Goal: Transaction & Acquisition: Purchase product/service

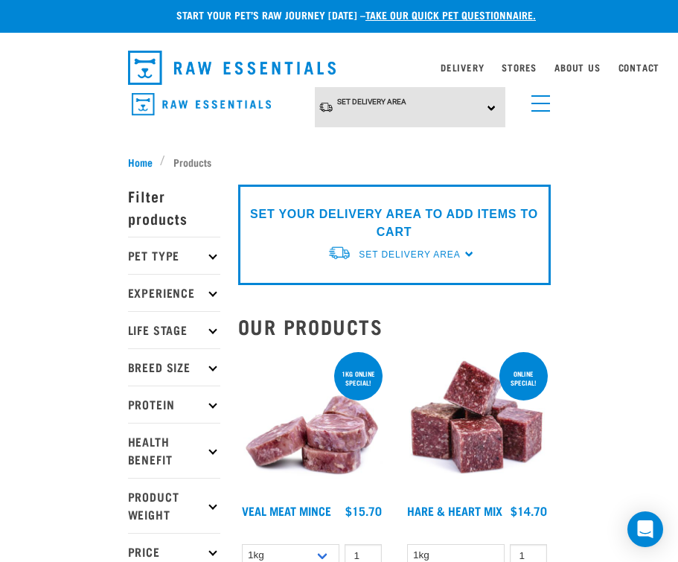
click at [515, 70] on link "Stores" at bounding box center [519, 67] width 35 height 5
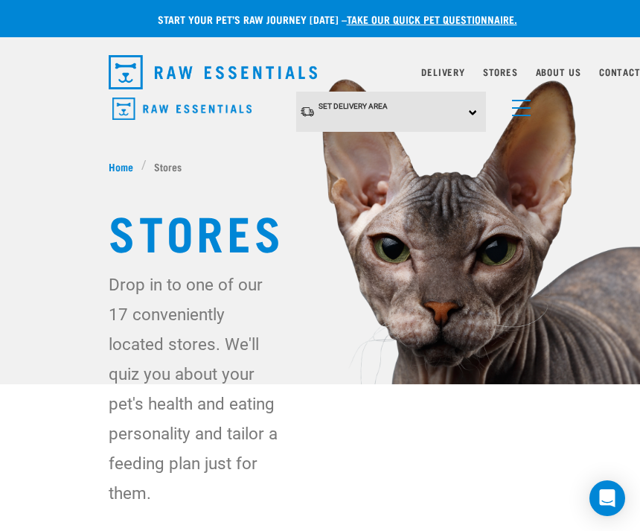
click at [531, 101] on link "menu" at bounding box center [517, 104] width 27 height 27
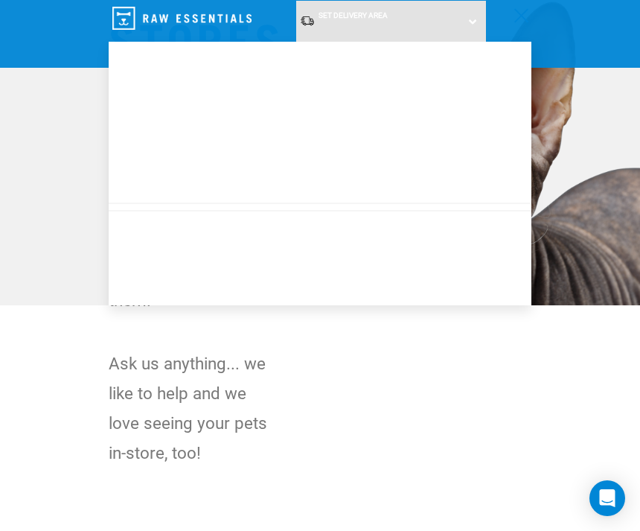
scroll to position [106, 0]
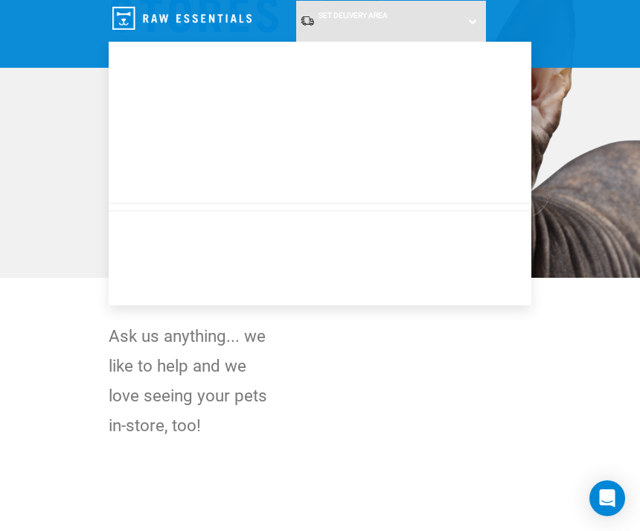
click at [597, 190] on img at bounding box center [320, 86] width 640 height 384
click at [560, 205] on img at bounding box center [320, 86] width 640 height 384
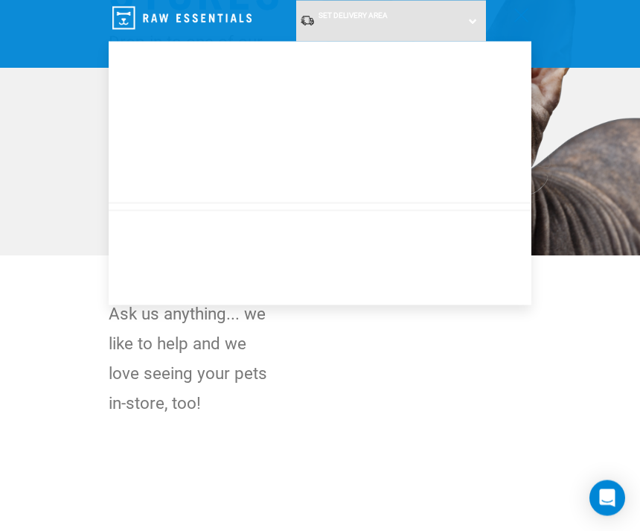
click at [570, 128] on img at bounding box center [320, 64] width 640 height 384
click at [555, 130] on img at bounding box center [320, 64] width 640 height 384
click at [487, 365] on div "Drop in to one of our 17 conveniently located stores. We'll quiz you about your…" at bounding box center [320, 223] width 423 height 391
click at [376, 362] on div "Drop in to one of our 17 conveniently located stores. We'll quiz you about your…" at bounding box center [320, 222] width 423 height 391
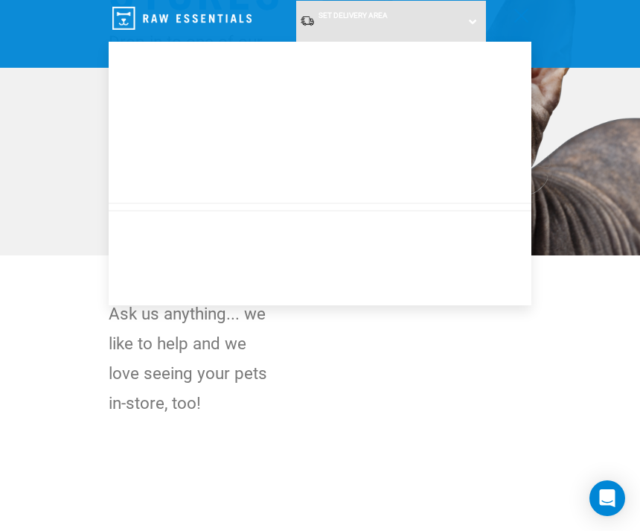
click at [83, 196] on img at bounding box center [320, 63] width 640 height 384
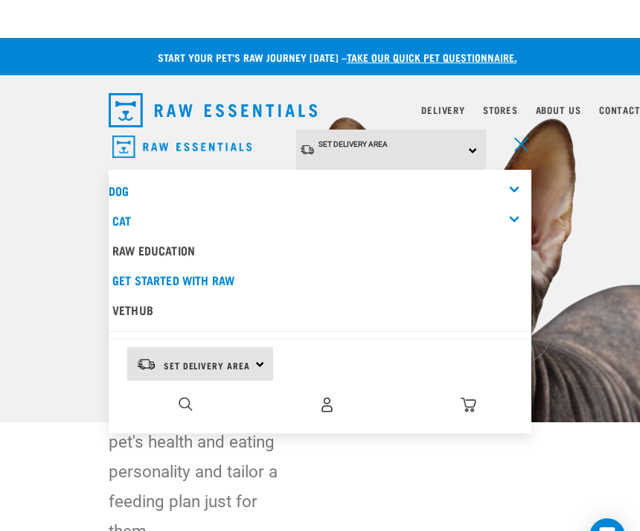
scroll to position [0, 7]
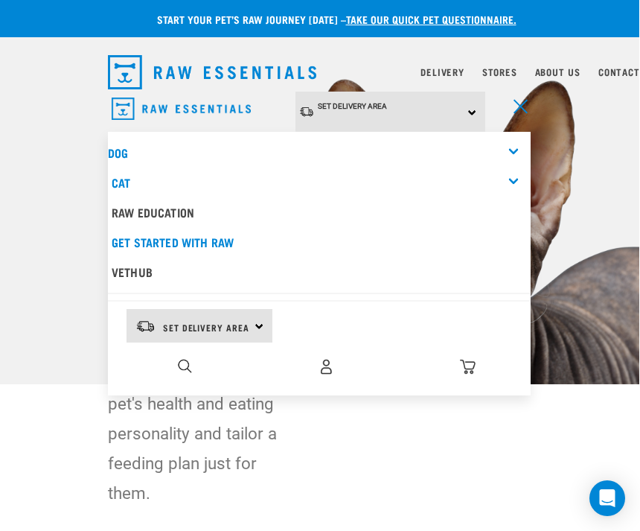
click at [270, 106] on div "dropdown navigation" at bounding box center [192, 112] width 169 height 41
click at [501, 74] on link "Stores" at bounding box center [499, 71] width 35 height 5
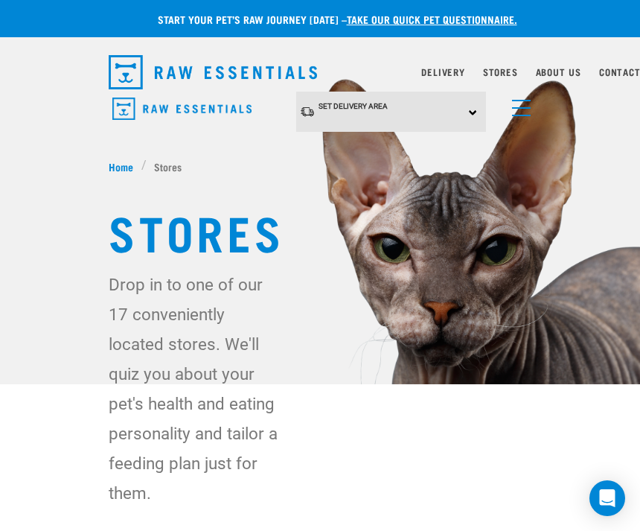
click at [528, 107] on span "menu" at bounding box center [521, 107] width 19 height 1
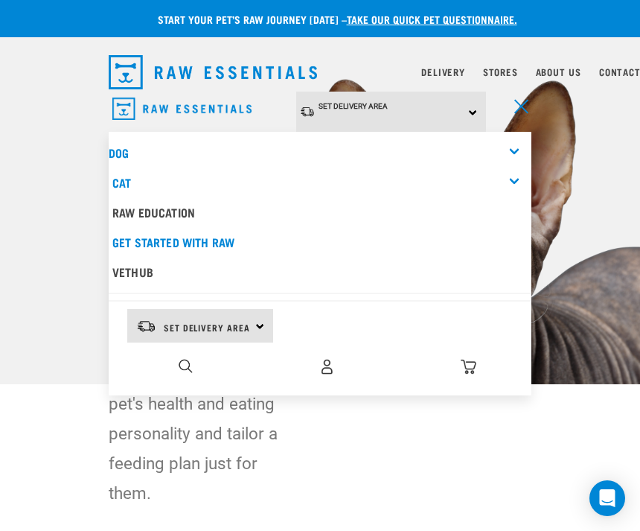
click at [507, 74] on link "Stores" at bounding box center [500, 71] width 35 height 5
click at [518, 74] on link "Stores" at bounding box center [500, 71] width 35 height 5
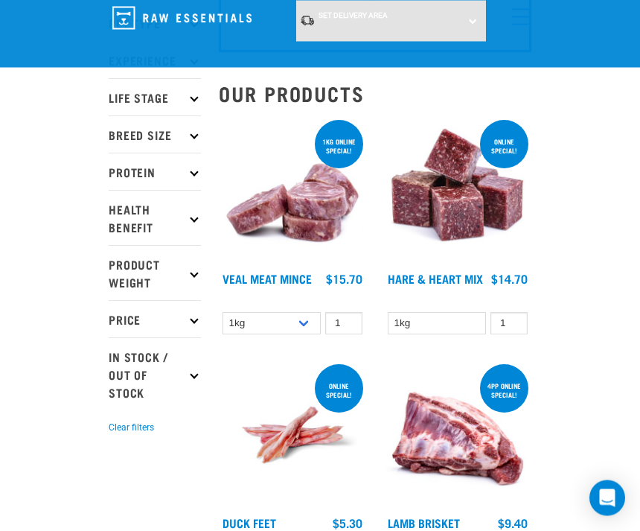
scroll to position [124, 0]
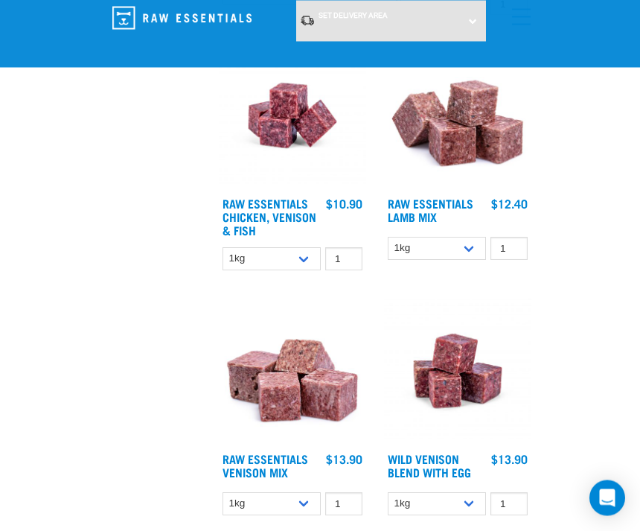
scroll to position [2401, 0]
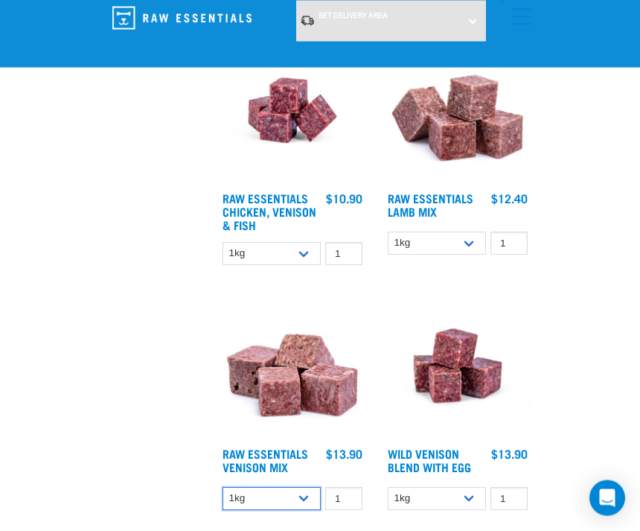
click at [309, 497] on select "1kg 3kg Bulk (20kg)" at bounding box center [271, 498] width 98 height 23
click at [310, 497] on select "1kg 3kg Bulk (20kg)" at bounding box center [271, 498] width 98 height 23
click at [315, 499] on select "1kg 3kg Bulk (20kg)" at bounding box center [271, 498] width 98 height 23
select select "711"
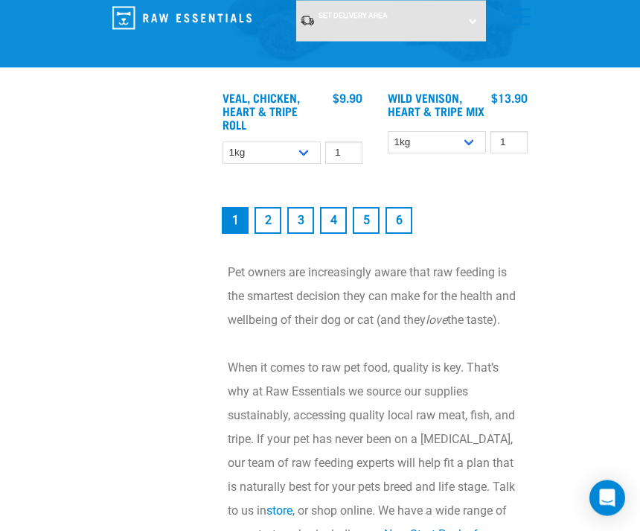
scroll to position [4225, 0]
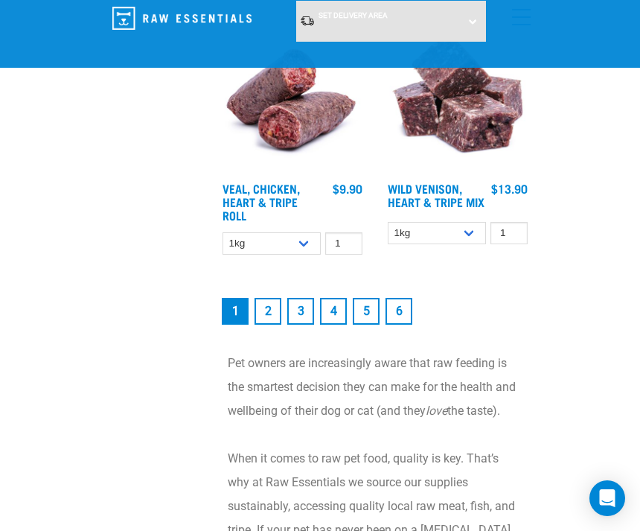
scroll to position [4133, 0]
